Goal: Information Seeking & Learning: Learn about a topic

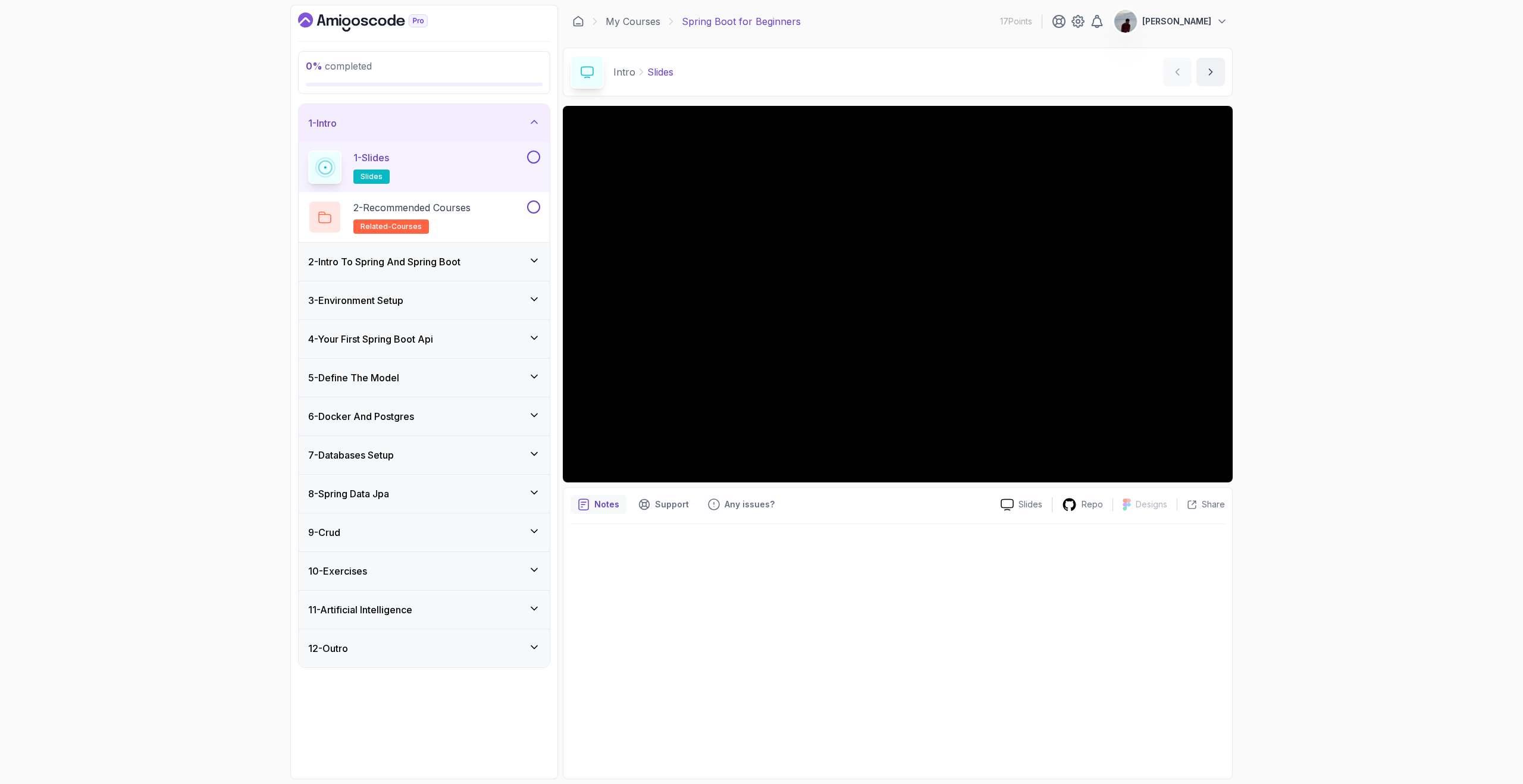
click at [1287, 191] on div "0 % completed 1 - Intro 1 - Slides slides 2 - Recommended Courses related-cours…" at bounding box center [762, 392] width 1523 height 784
click at [1211, 66] on icon "next content" at bounding box center [1211, 72] width 12 height 12
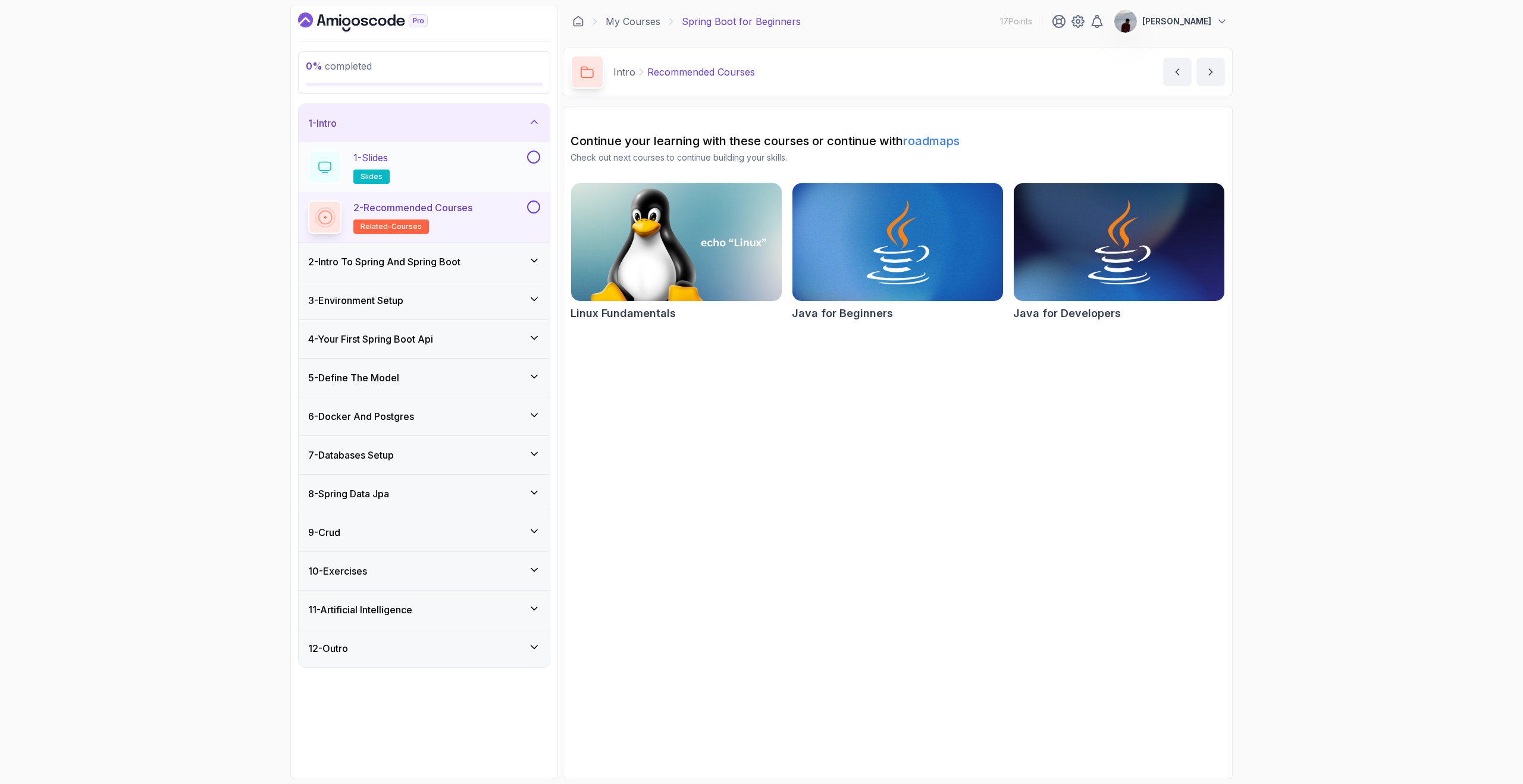
click at [534, 154] on button at bounding box center [533, 157] width 13 height 13
click at [1208, 70] on icon "next content" at bounding box center [1211, 72] width 12 height 12
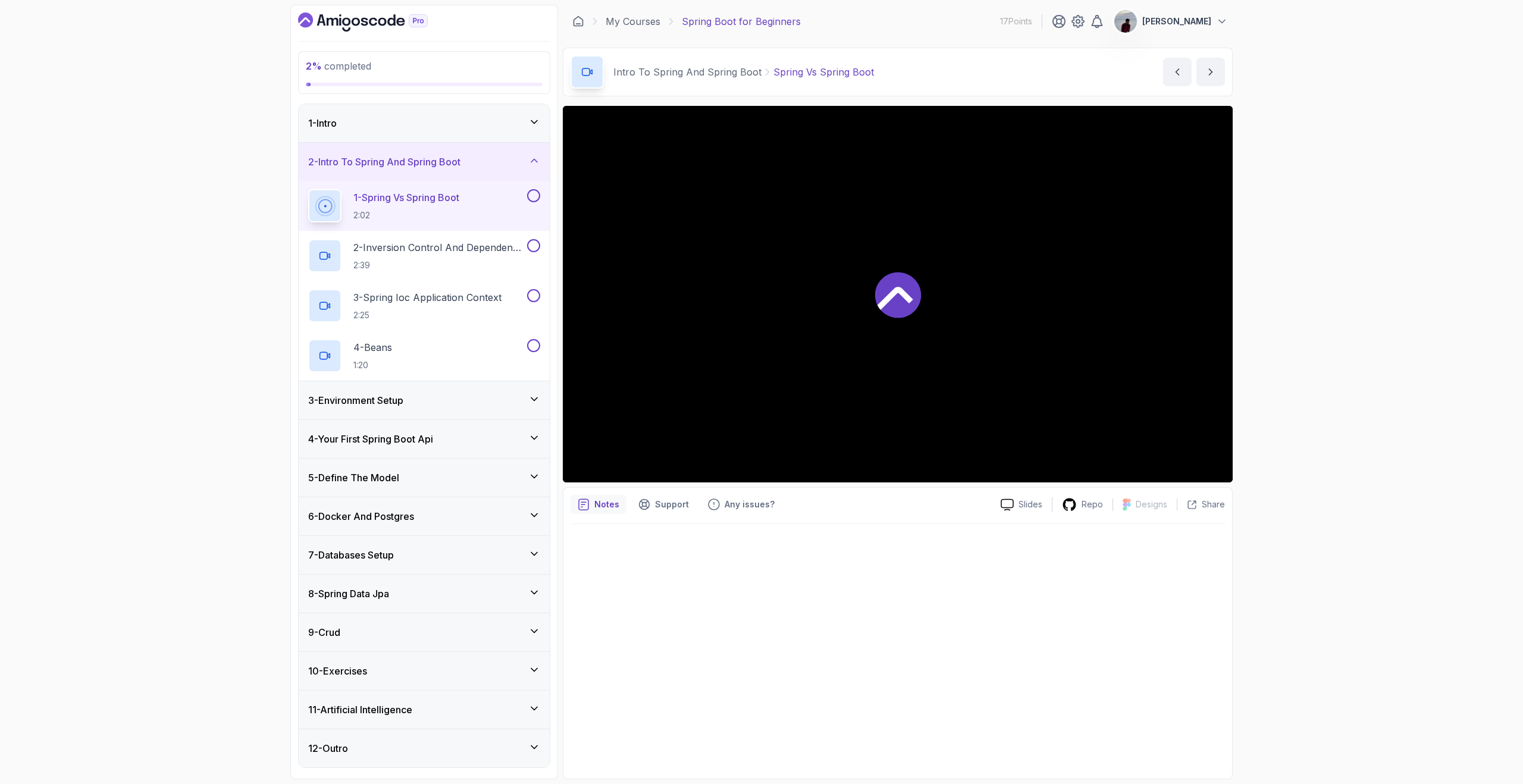
click at [510, 116] on div "1 - Intro" at bounding box center [424, 124] width 232 height 15
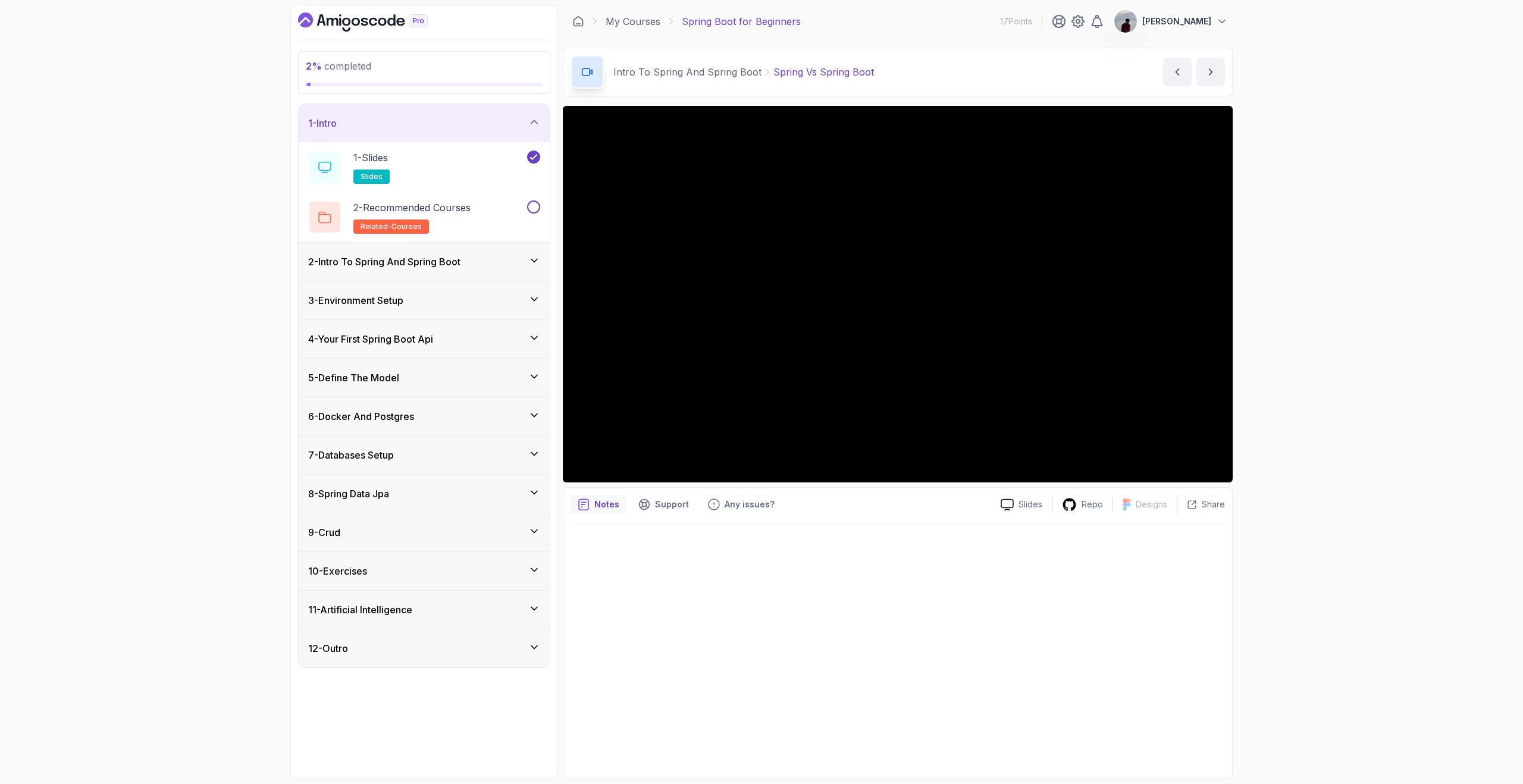
click at [549, 257] on div "1 - Intro 1 - Slides slides 2 - Recommended Courses related-courses 2 - Intro T…" at bounding box center [424, 385] width 252 height 565
click at [530, 257] on icon at bounding box center [534, 260] width 12 height 12
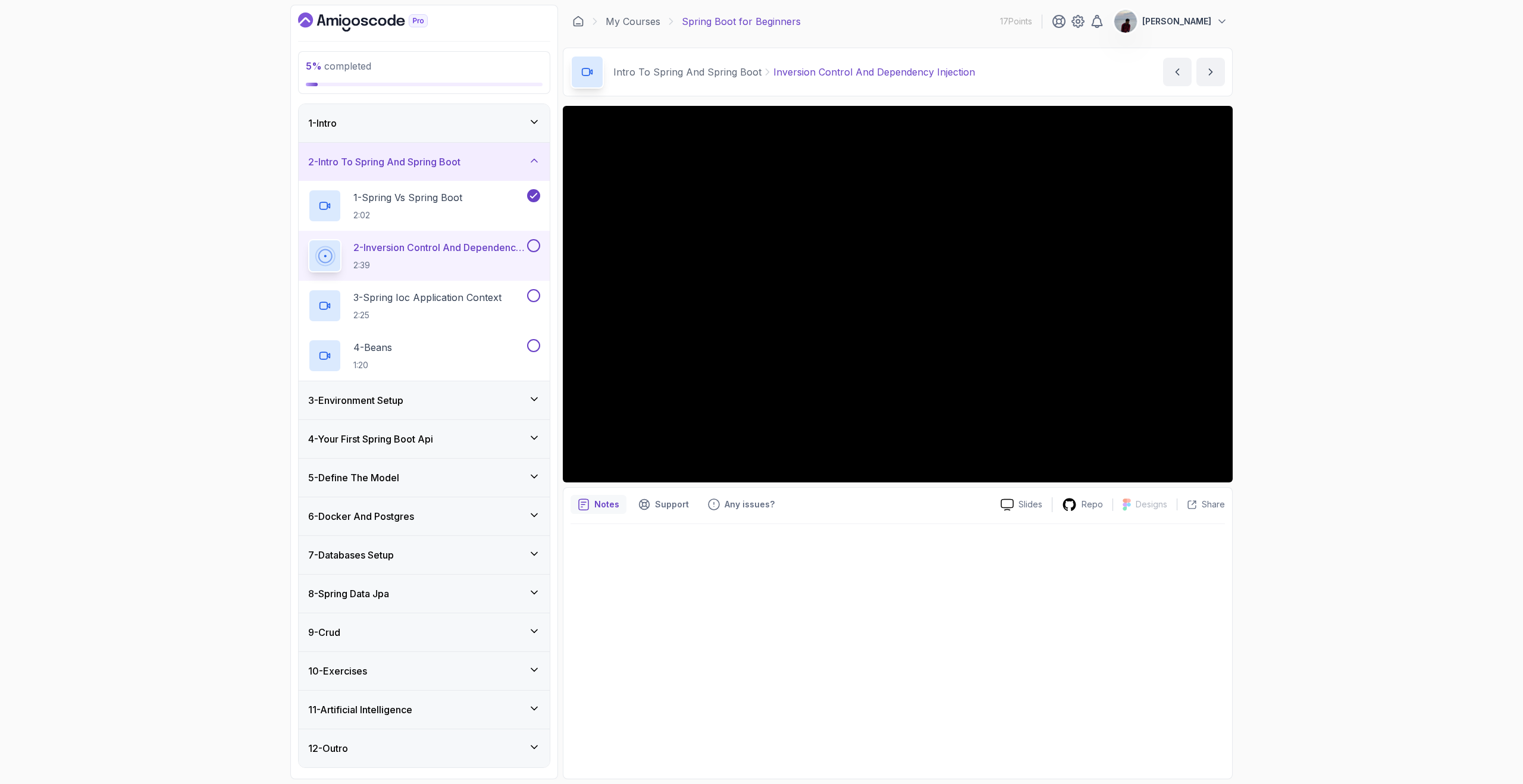
click at [1300, 427] on div "5 % completed 1 - Intro 2 - Intro To Spring And Spring Boot 1 - Spring Vs Sprin…" at bounding box center [762, 392] width 1523 height 784
